Goal: Find specific page/section: Find specific page/section

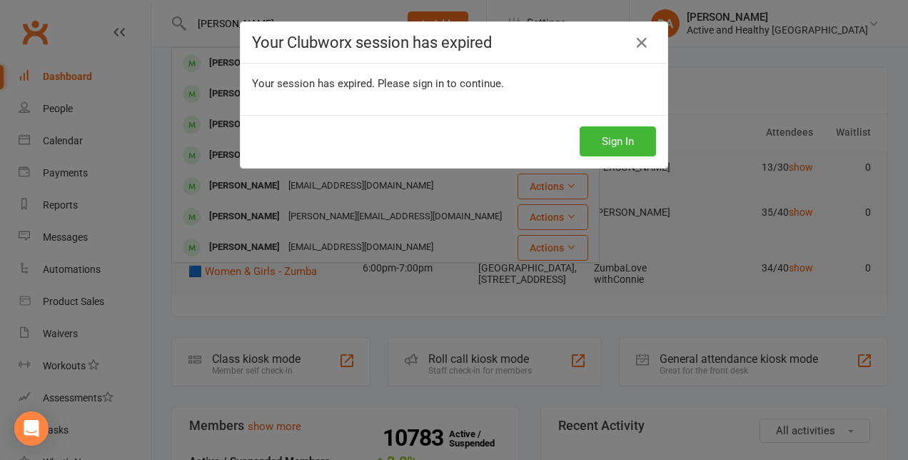
click at [627, 144] on button "Sign In" at bounding box center [617, 141] width 76 height 30
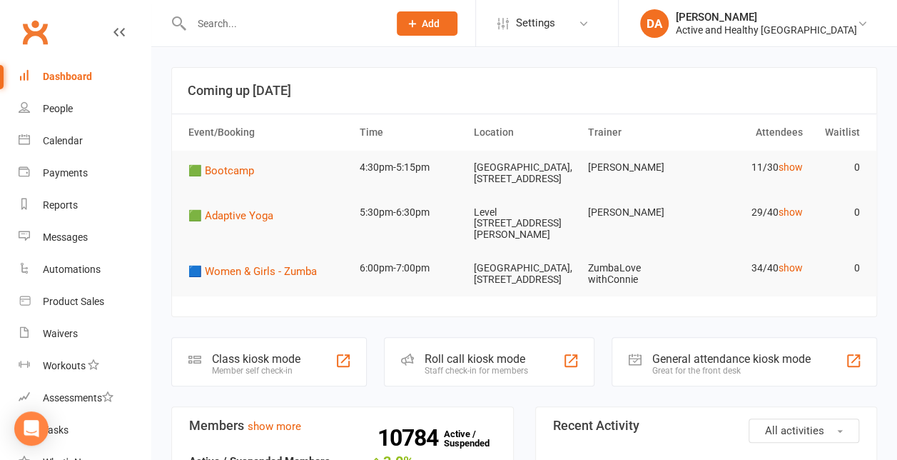
click at [351, 21] on input "text" at bounding box center [282, 24] width 191 height 20
paste input "[PERSON_NAME]"
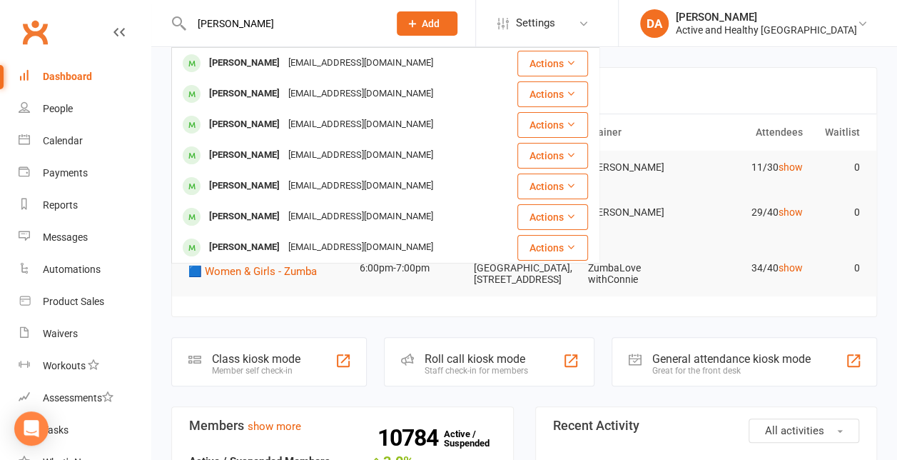
type input "[PERSON_NAME]"
